Goal: Information Seeking & Learning: Learn about a topic

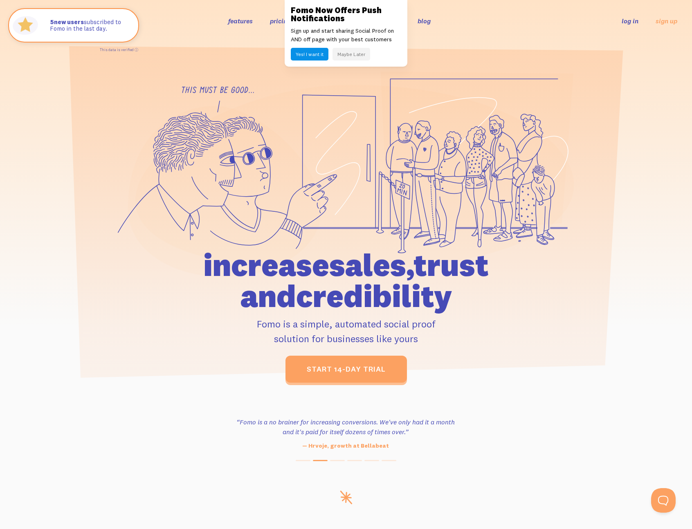
click at [351, 54] on button "Maybe Later" at bounding box center [352, 54] width 38 height 13
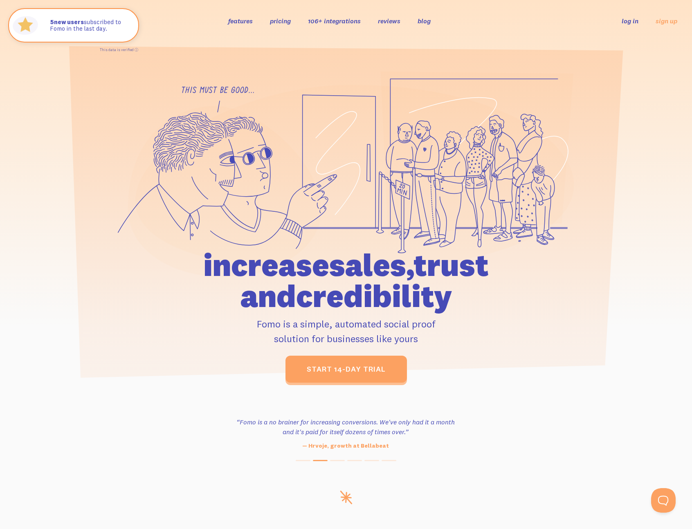
click at [322, 22] on link "106+ integrations" at bounding box center [334, 21] width 53 height 8
click at [384, 20] on link "reviews" at bounding box center [389, 21] width 22 height 8
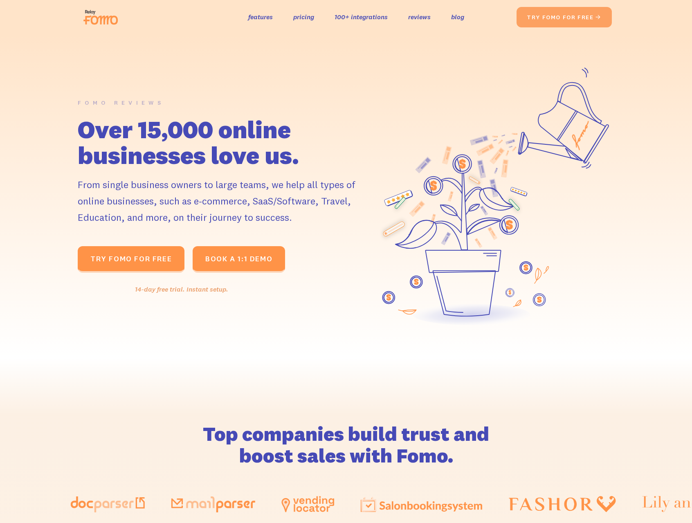
scroll to position [383, 0]
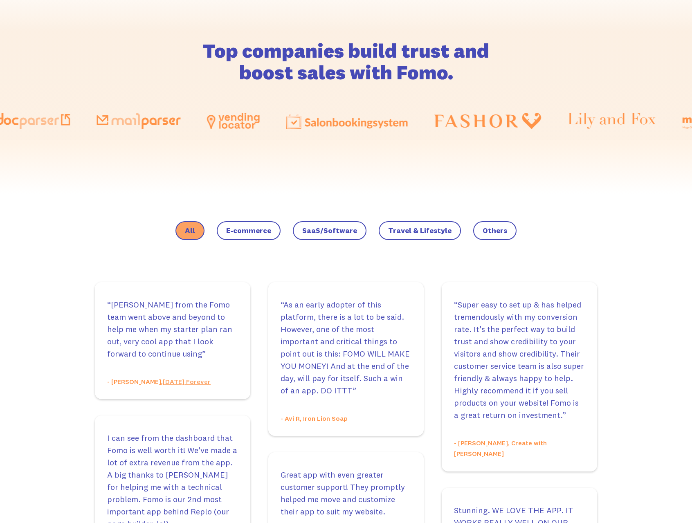
click at [355, 237] on label "SaaS/Software" at bounding box center [330, 230] width 74 height 19
click at [0, 0] on input "SaaS/Software" at bounding box center [0, 0] width 0 height 0
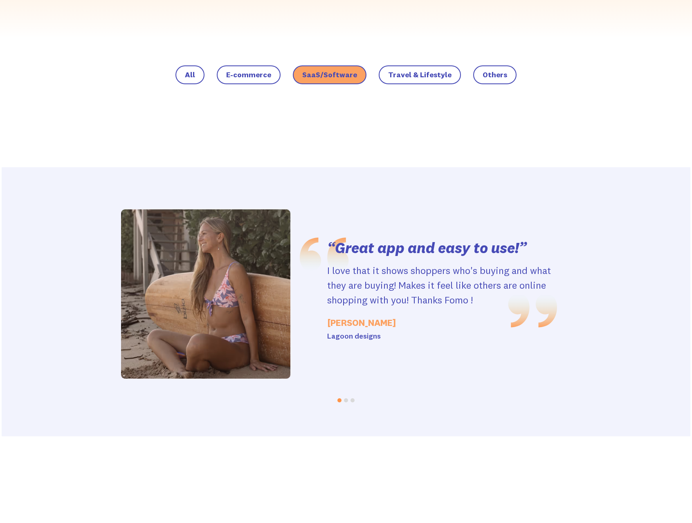
scroll to position [553, 0]
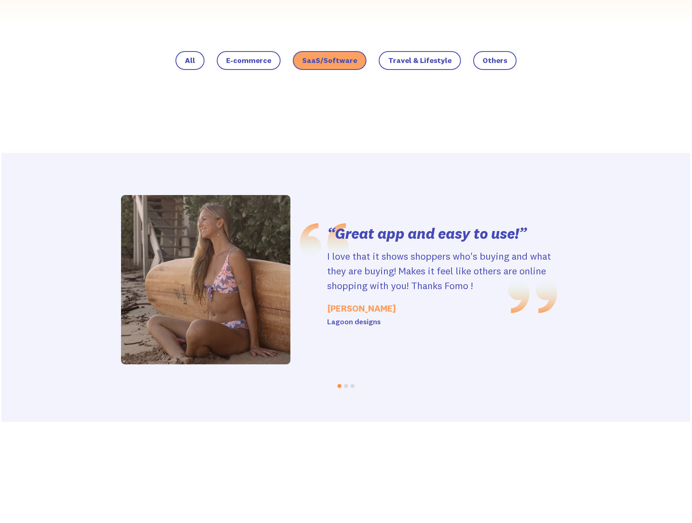
click at [346, 384] on button "Go to slide 2" at bounding box center [346, 386] width 4 height 4
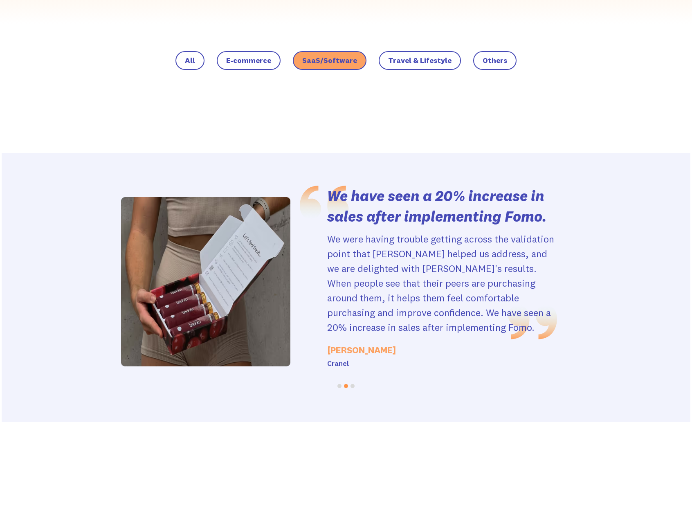
click at [352, 385] on button "Go to slide 3" at bounding box center [353, 386] width 4 height 4
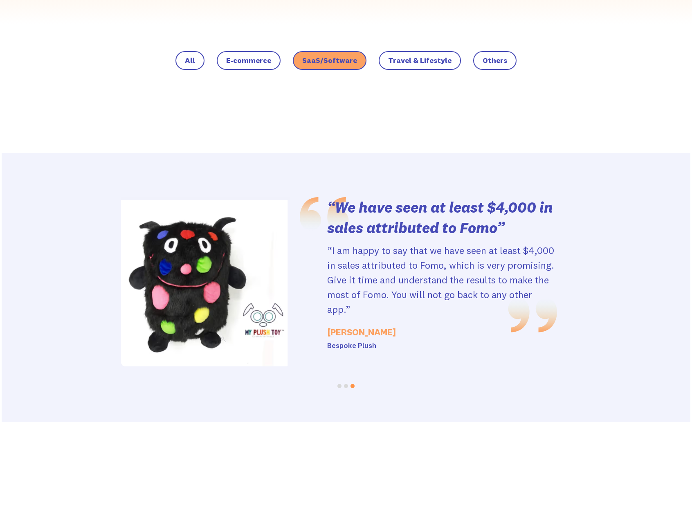
click at [346, 384] on button "Go to slide 2" at bounding box center [346, 386] width 4 height 4
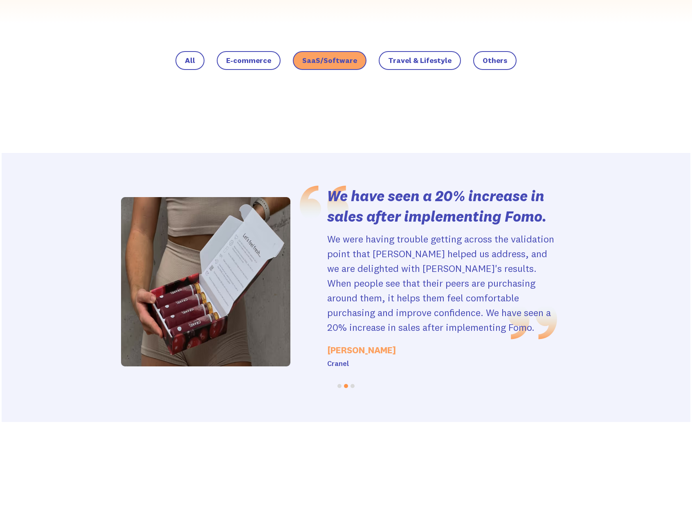
click at [351, 384] on button "Go to slide 3" at bounding box center [353, 386] width 4 height 4
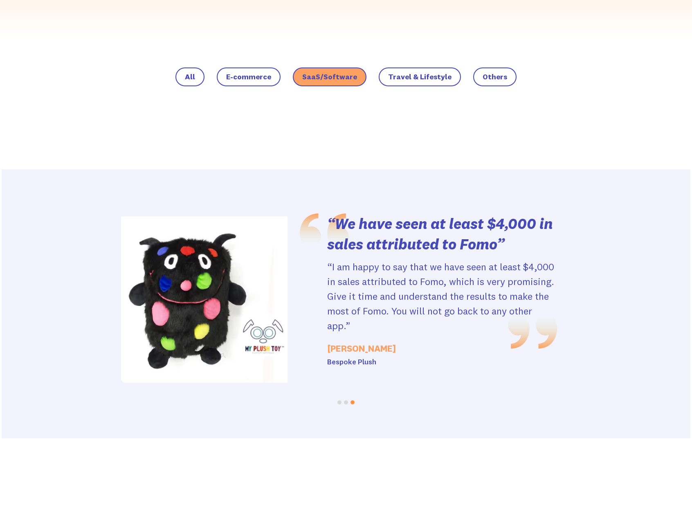
scroll to position [535, 0]
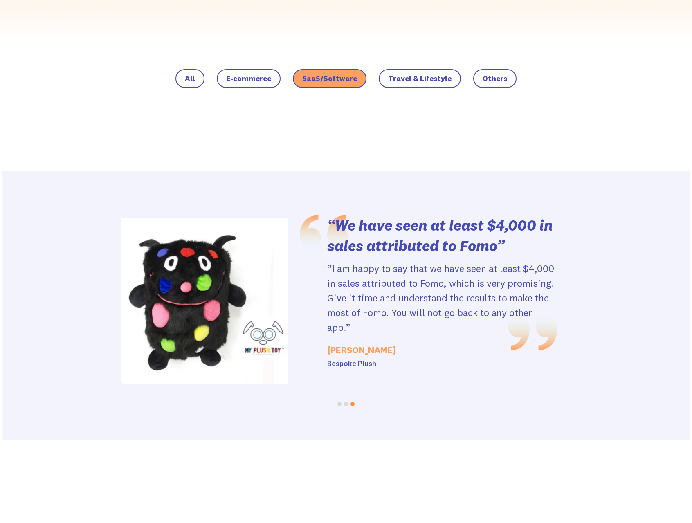
click at [408, 86] on label "Travel & Lifestyle" at bounding box center [420, 78] width 82 height 19
click at [0, 0] on input "Travel & Lifestyle" at bounding box center [0, 0] width 0 height 0
click at [433, 78] on span "Travel & Lifestyle" at bounding box center [419, 78] width 63 height 8
click at [0, 0] on input "Travel & Lifestyle" at bounding box center [0, 0] width 0 height 0
click at [440, 79] on span "Travel & Lifestyle" at bounding box center [419, 78] width 63 height 8
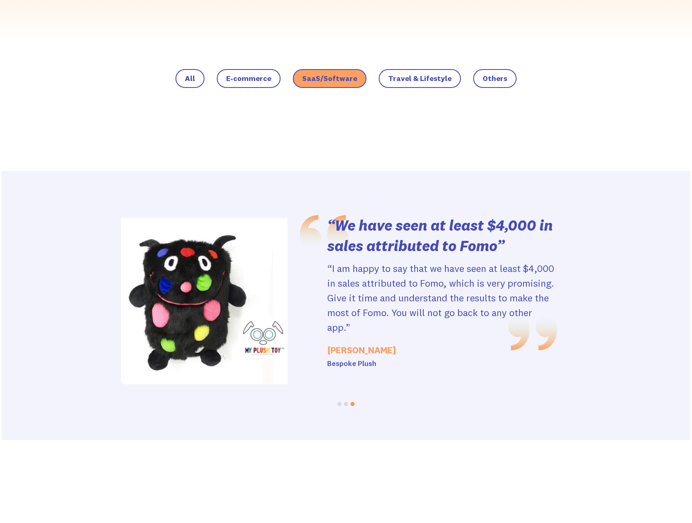
click at [0, 0] on input "Travel & Lifestyle" at bounding box center [0, 0] width 0 height 0
click at [177, 72] on div "All E-commerce SaaS/Software Travel & Lifestyle Others" at bounding box center [346, 79] width 510 height 21
click at [183, 74] on label "All" at bounding box center [189, 78] width 29 height 19
click at [0, 0] on input "All" at bounding box center [0, 0] width 0 height 0
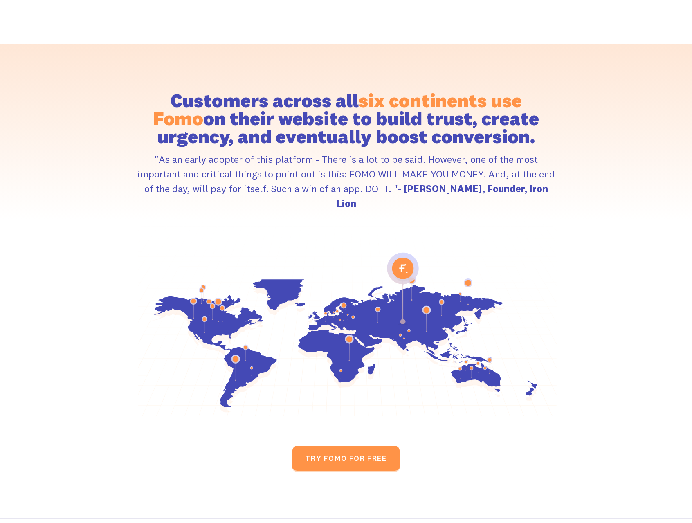
scroll to position [3604, 0]
